Goal: Information Seeking & Learning: Learn about a topic

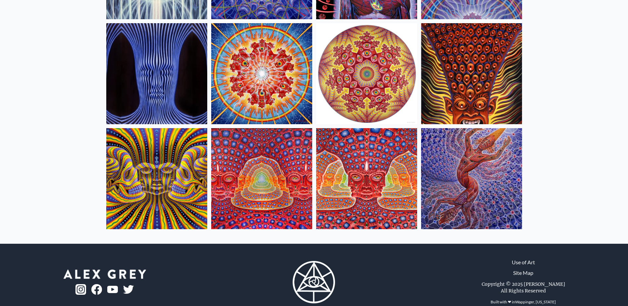
scroll to position [275, 0]
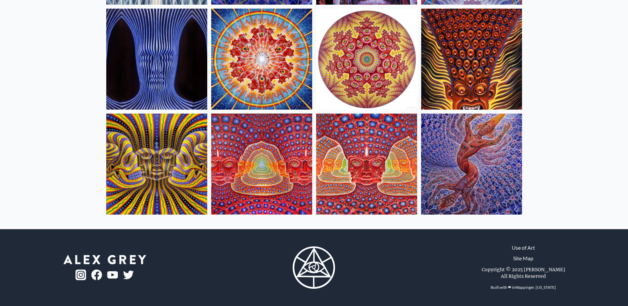
click at [246, 146] on img at bounding box center [261, 164] width 101 height 101
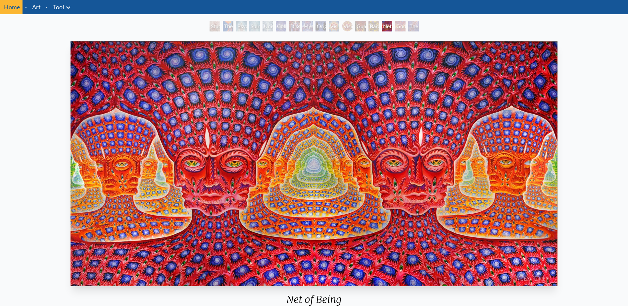
scroll to position [33, 0]
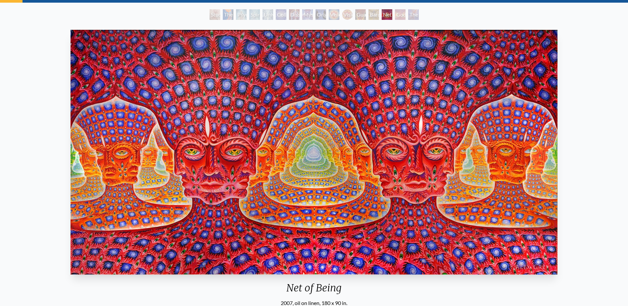
click at [590, 126] on div "Net of Being 2007, oil on linen, 180 x 90 in. Visit the CoSM Shop 10,000 Days -…" at bounding box center [314, 265] width 618 height 476
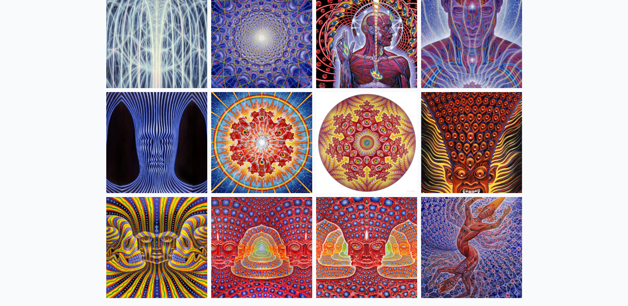
scroll to position [232, 0]
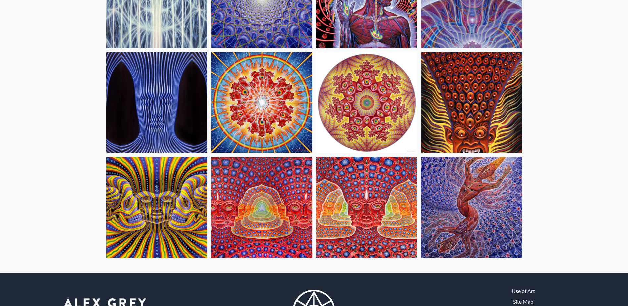
click at [245, 191] on img at bounding box center [261, 207] width 101 height 101
click at [373, 181] on img at bounding box center [366, 207] width 101 height 101
click at [258, 189] on img at bounding box center [261, 207] width 101 height 101
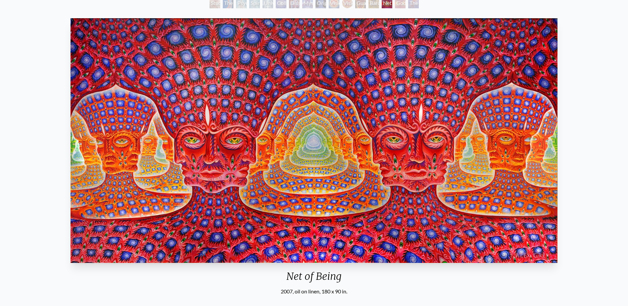
scroll to position [33, 0]
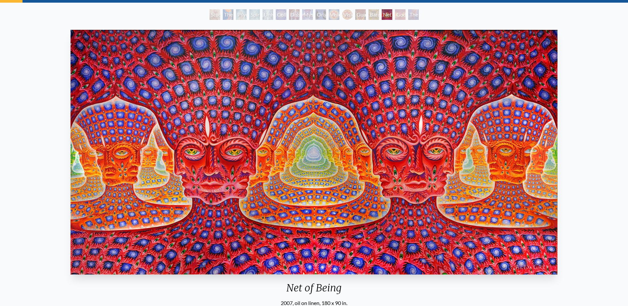
click at [153, 15] on div "Study for the Great Turn The Torch Psychic Energy System Spiritual Energy Syste…" at bounding box center [314, 15] width 628 height 13
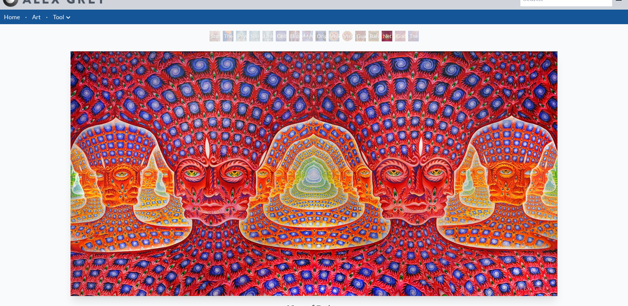
scroll to position [0, 0]
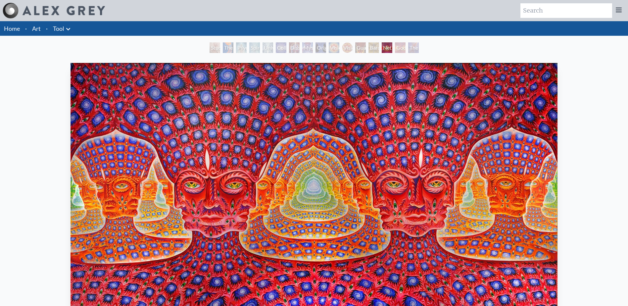
click at [60, 27] on link "Tool" at bounding box center [58, 28] width 11 height 9
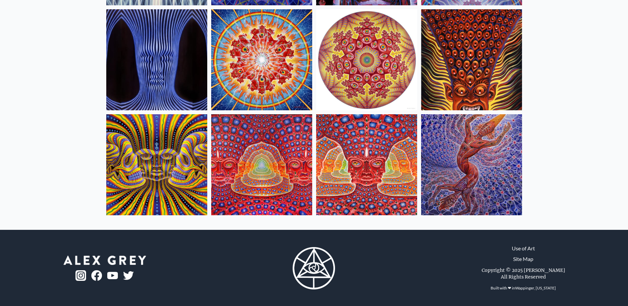
scroll to position [275, 0]
